Goal: Use online tool/utility

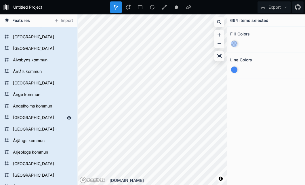
scroll to position [54, 0]
click at [24, 117] on form "[GEOGRAPHIC_DATA]" at bounding box center [38, 117] width 54 height 9
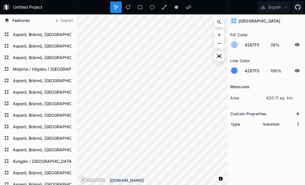
scroll to position [5073, 0]
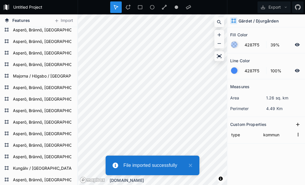
type input "sublocality"
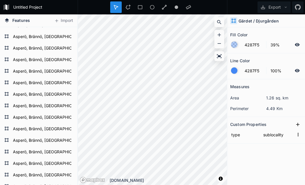
scroll to position [5531, 0]
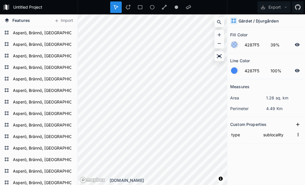
click at [6, 7] on icon at bounding box center [6, 7] width 2 height 6
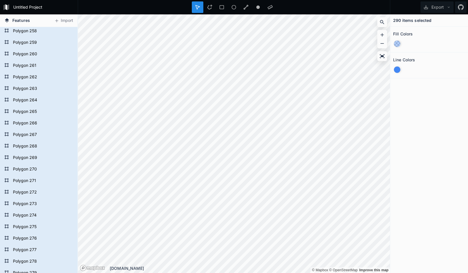
scroll to position [3182, 0]
